Goal: Task Accomplishment & Management: Complete application form

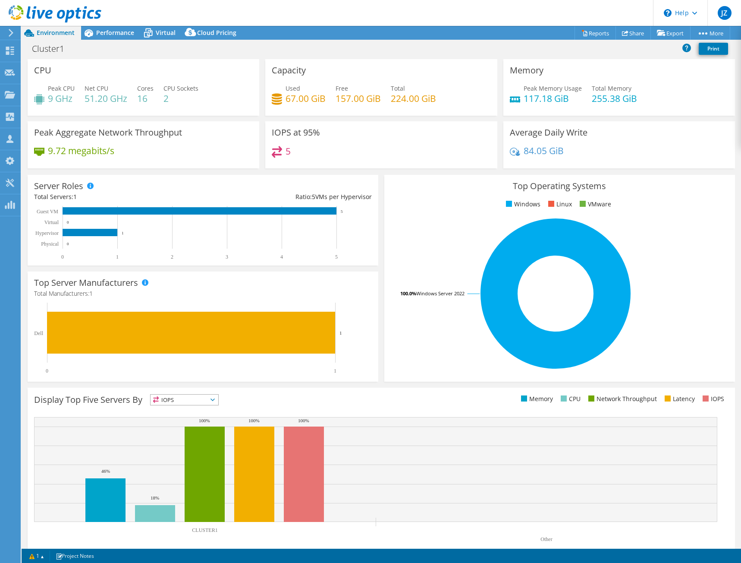
select select "USD"
click at [22, 217] on section "CPU Peak CPU 9 GHz Net CPU 51.20 GHz Cores 16 CPU Sockets 2 Capacity Used 67.00…" at bounding box center [382, 310] width 720 height 503
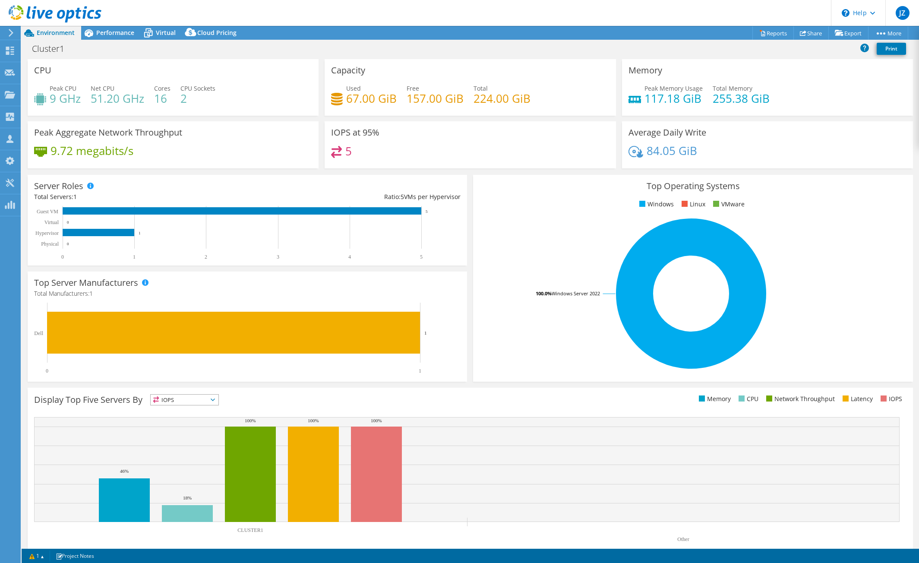
click at [33, 15] on use at bounding box center [55, 13] width 93 height 17
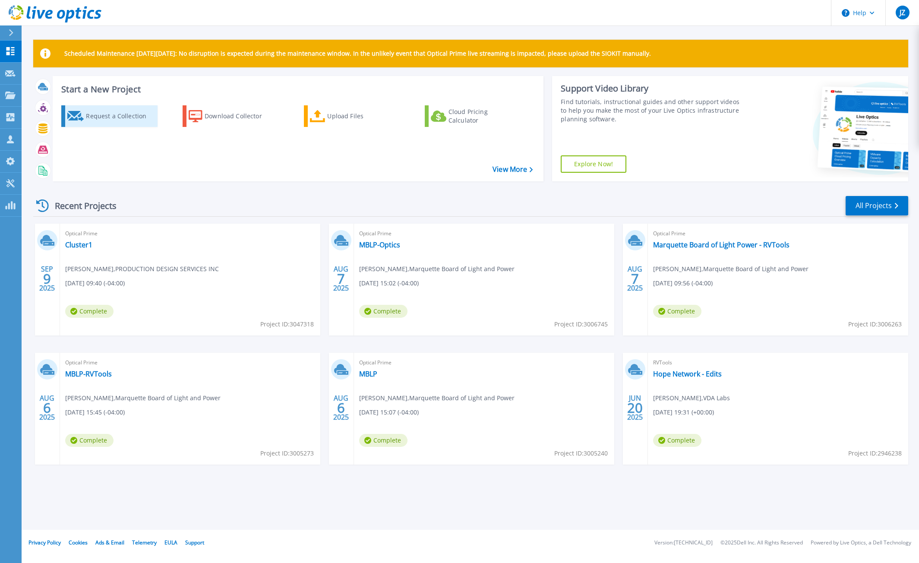
click at [111, 116] on div "Request a Collection" at bounding box center [120, 115] width 69 height 17
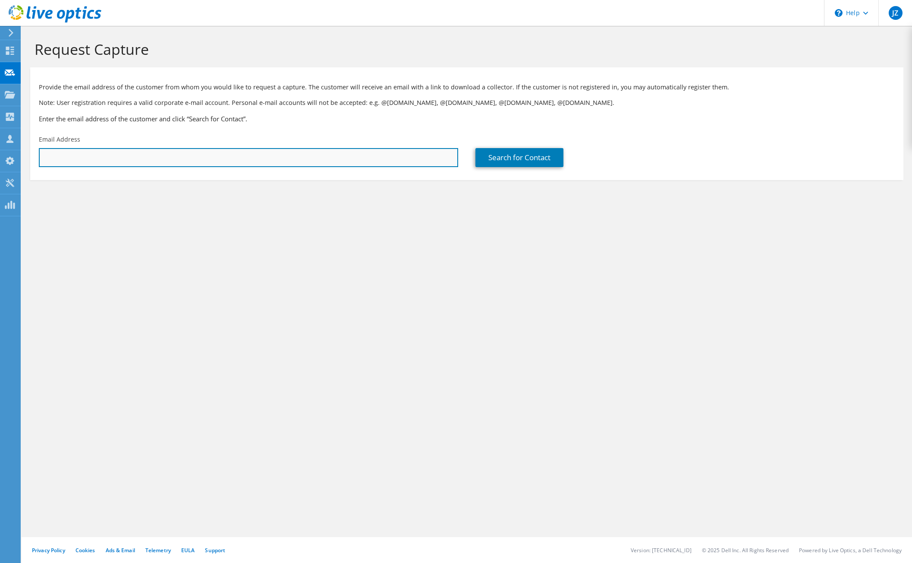
click at [223, 157] on input "text" at bounding box center [248, 157] width 419 height 19
paste input "[EMAIL_ADDRESS][DOMAIN_NAME]"
type input "[EMAIL_ADDRESS][DOMAIN_NAME]"
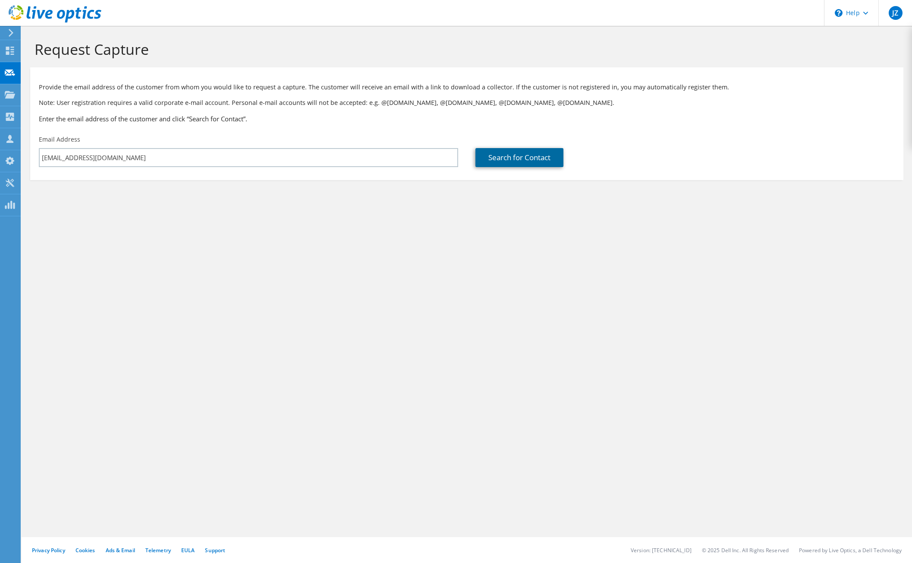
click at [511, 160] on link "Search for Contact" at bounding box center [519, 157] width 88 height 19
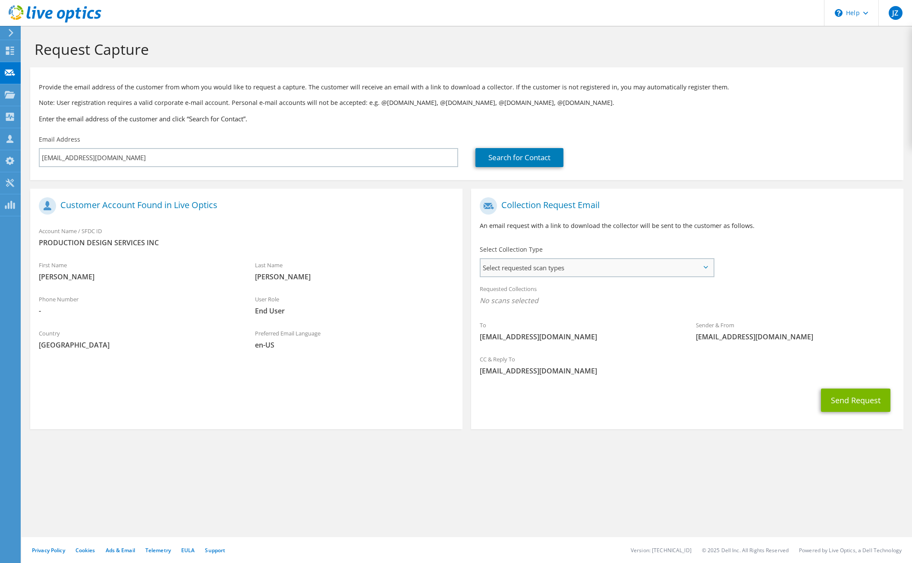
click at [532, 267] on span "Select requested scan types" at bounding box center [597, 267] width 233 height 17
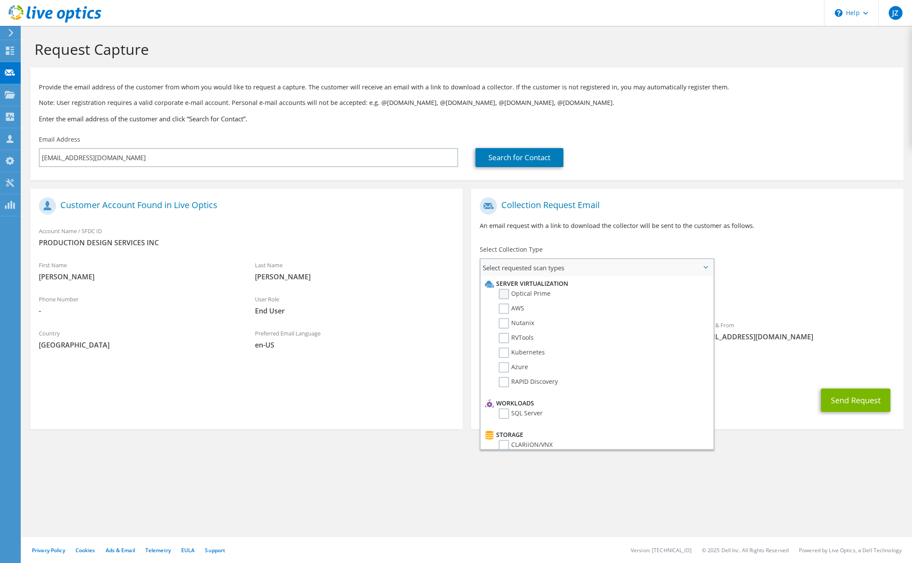
click at [507, 293] on label "Optical Prime" at bounding box center [525, 294] width 52 height 10
click at [0, 0] on input "Optical Prime" at bounding box center [0, 0] width 0 height 0
click at [849, 401] on button "Send Request" at bounding box center [855, 402] width 69 height 23
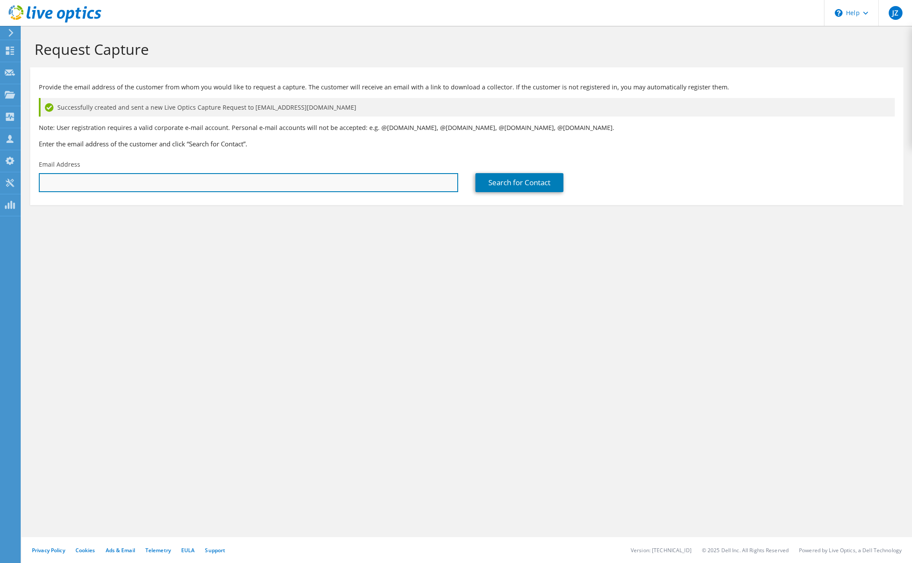
click at [402, 177] on input "text" at bounding box center [248, 182] width 419 height 19
paste input "[EMAIL_ADDRESS][DOMAIN_NAME]"
type input "[EMAIL_ADDRESS][DOMAIN_NAME]"
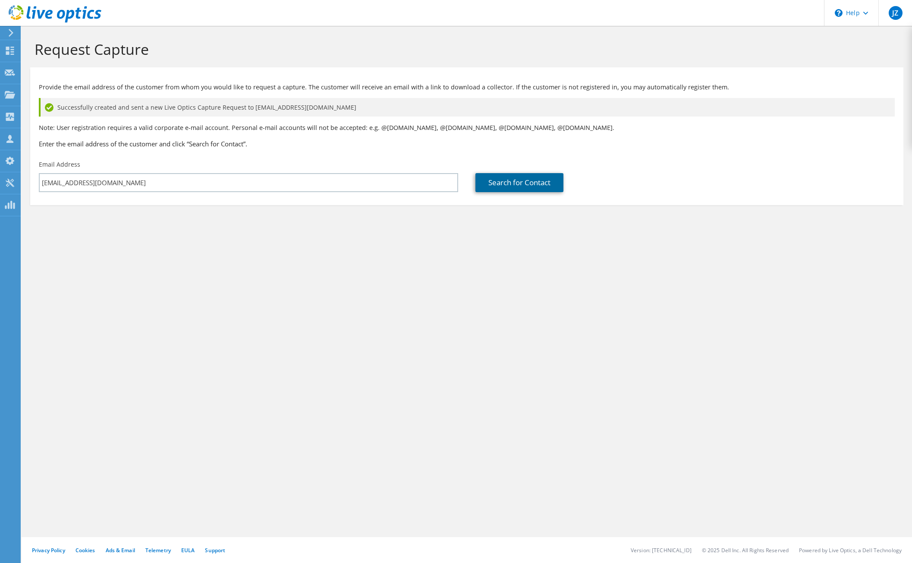
click at [527, 187] on link "Search for Contact" at bounding box center [519, 182] width 88 height 19
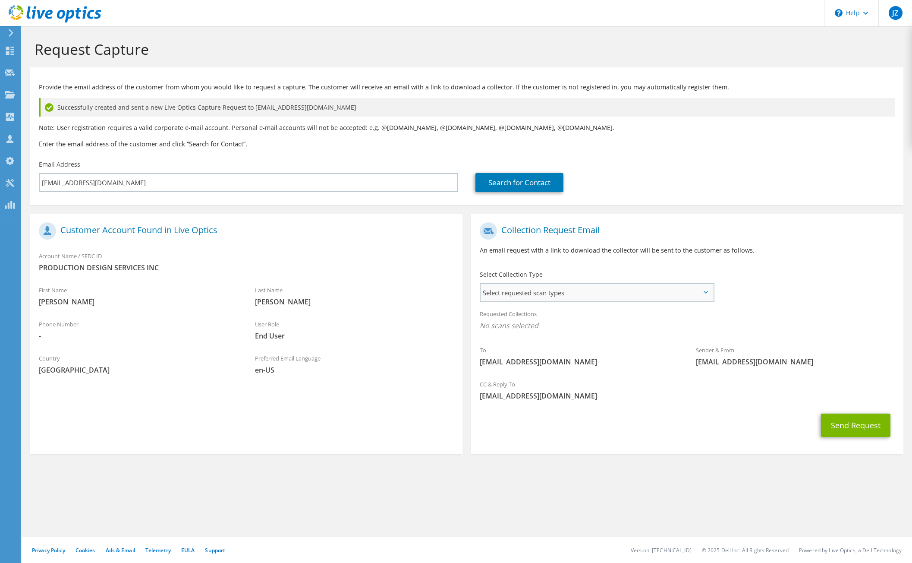
click at [597, 293] on span "Select requested scan types" at bounding box center [597, 292] width 233 height 17
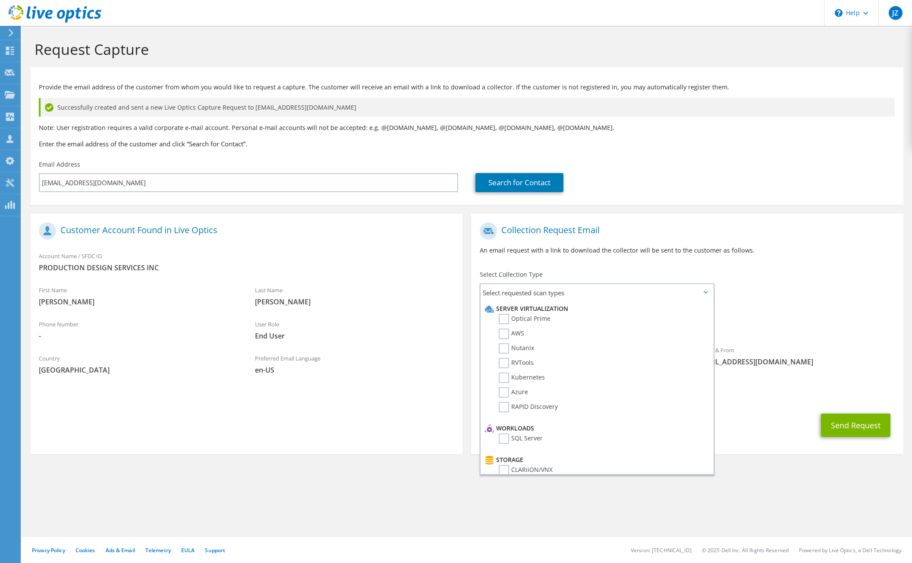
drag, startPoint x: 795, startPoint y: 332, endPoint x: 815, endPoint y: 317, distance: 24.9
click at [795, 331] on div "Requested Collections No scans selected" at bounding box center [687, 321] width 432 height 32
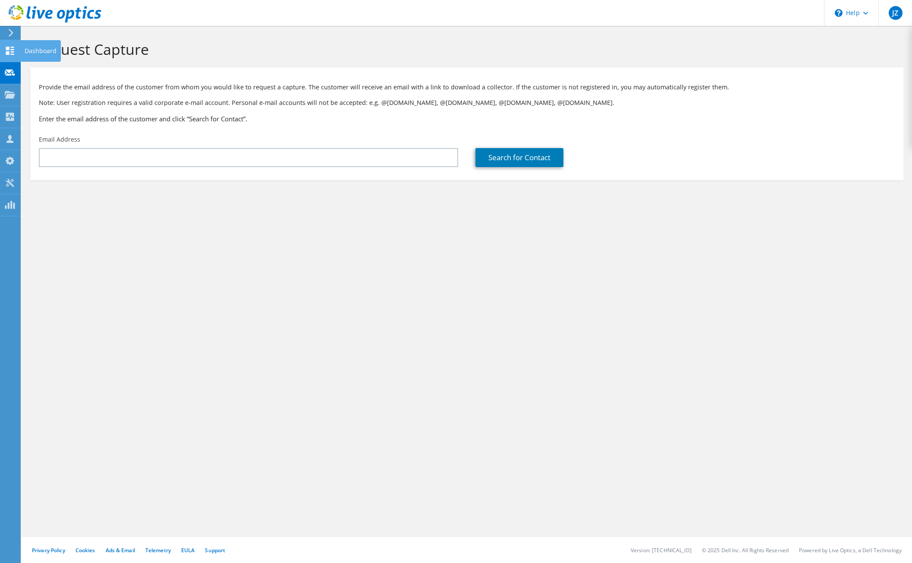
click at [14, 50] on icon at bounding box center [10, 51] width 10 height 8
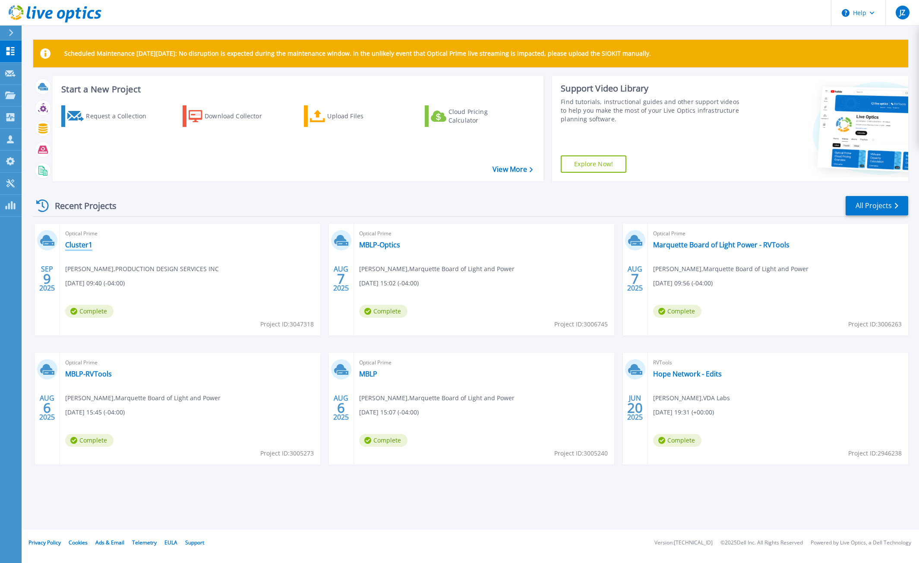
click at [82, 243] on link "Cluster1" at bounding box center [78, 244] width 27 height 9
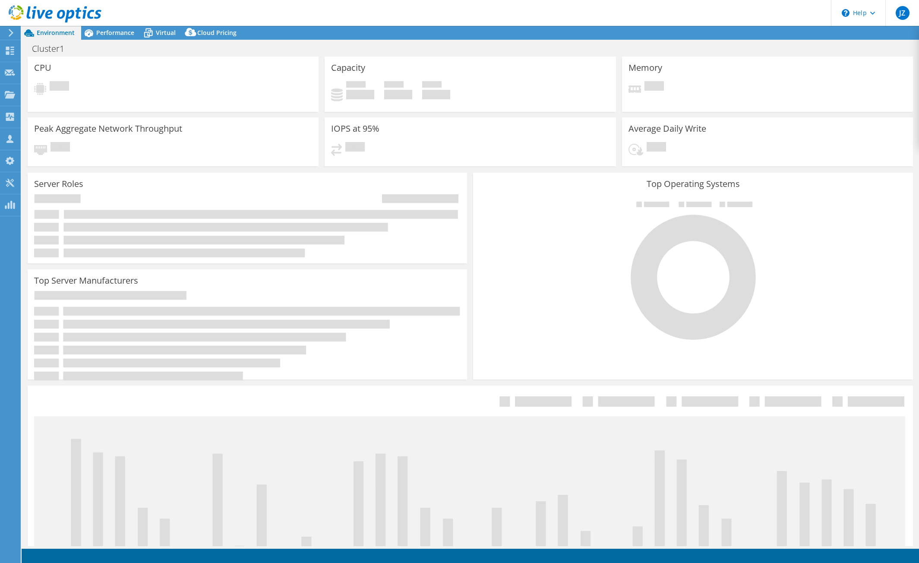
select select "USD"
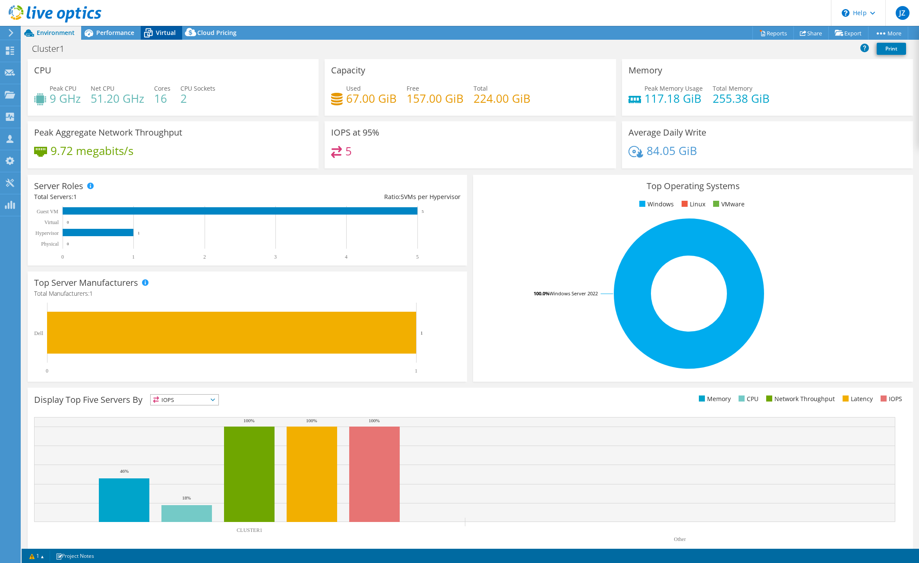
click at [158, 32] on span "Virtual" at bounding box center [166, 32] width 20 height 8
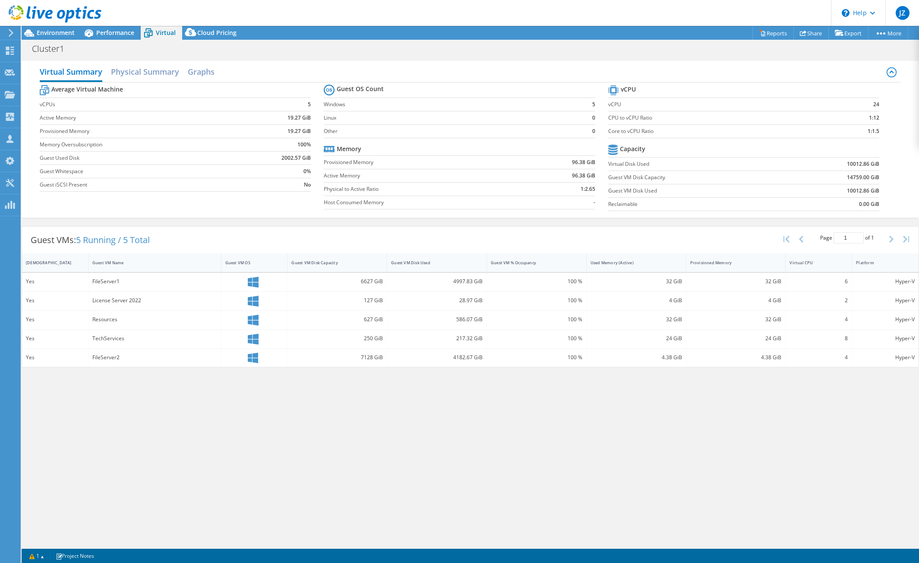
drag, startPoint x: 317, startPoint y: 453, endPoint x: 327, endPoint y: 447, distance: 11.6
click at [317, 453] on div "Virtual Summary Physical Summary Graphs Average Virtual Machine vCPUs 5 Active …" at bounding box center [470, 301] width 897 height 489
drag, startPoint x: 673, startPoint y: 51, endPoint x: 481, endPoint y: 40, distance: 192.8
click at [481, 40] on div "Cluster1 Print" at bounding box center [470, 48] width 897 height 17
